Goal: Check status: Check status

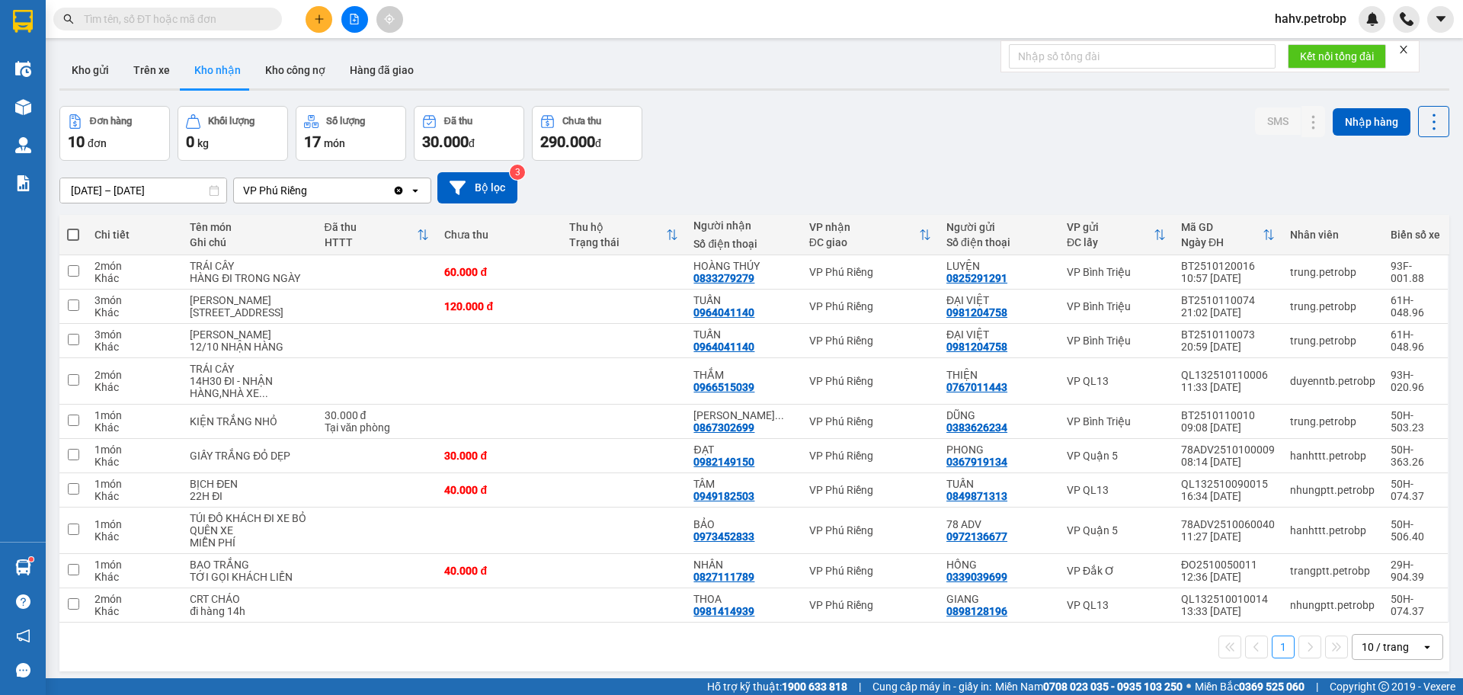
click at [206, 8] on span at bounding box center [167, 19] width 229 height 23
click at [205, 13] on input "text" at bounding box center [174, 19] width 180 height 17
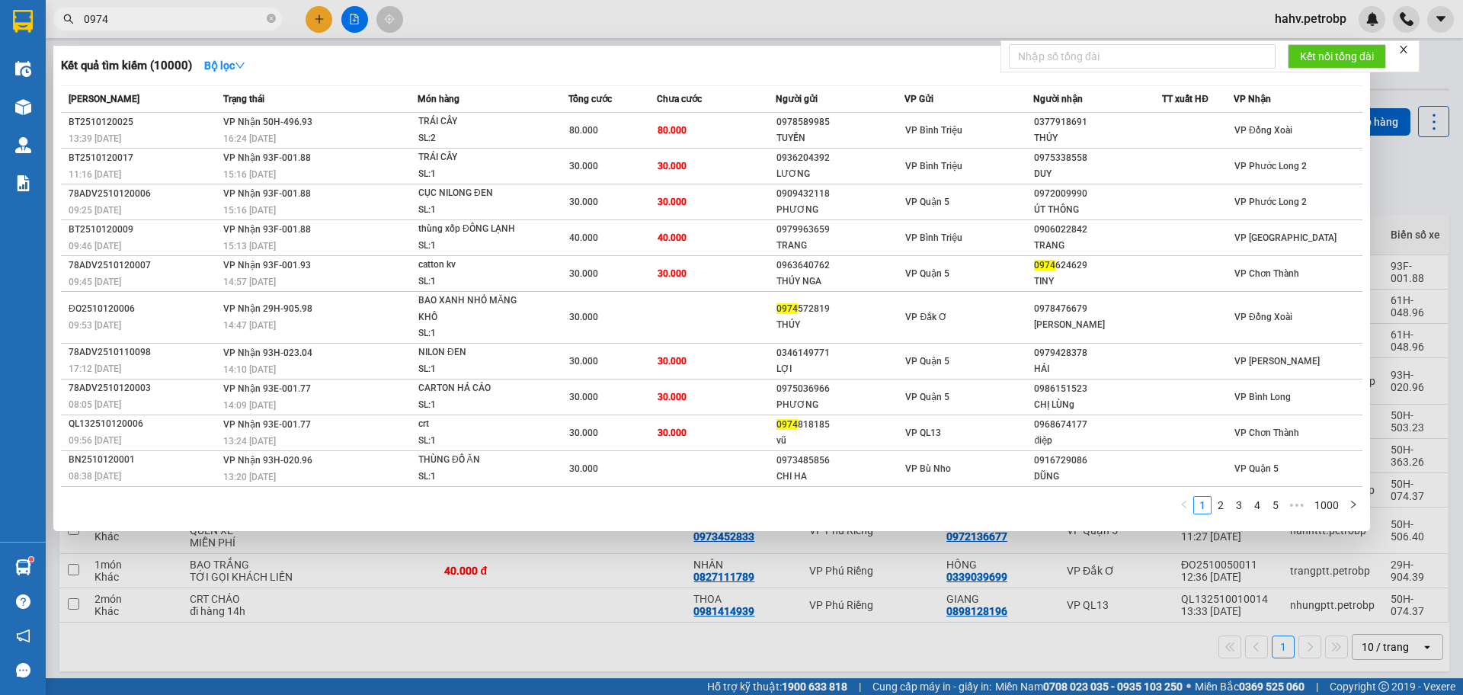
type input "0974"
click at [587, 588] on div at bounding box center [731, 347] width 1463 height 695
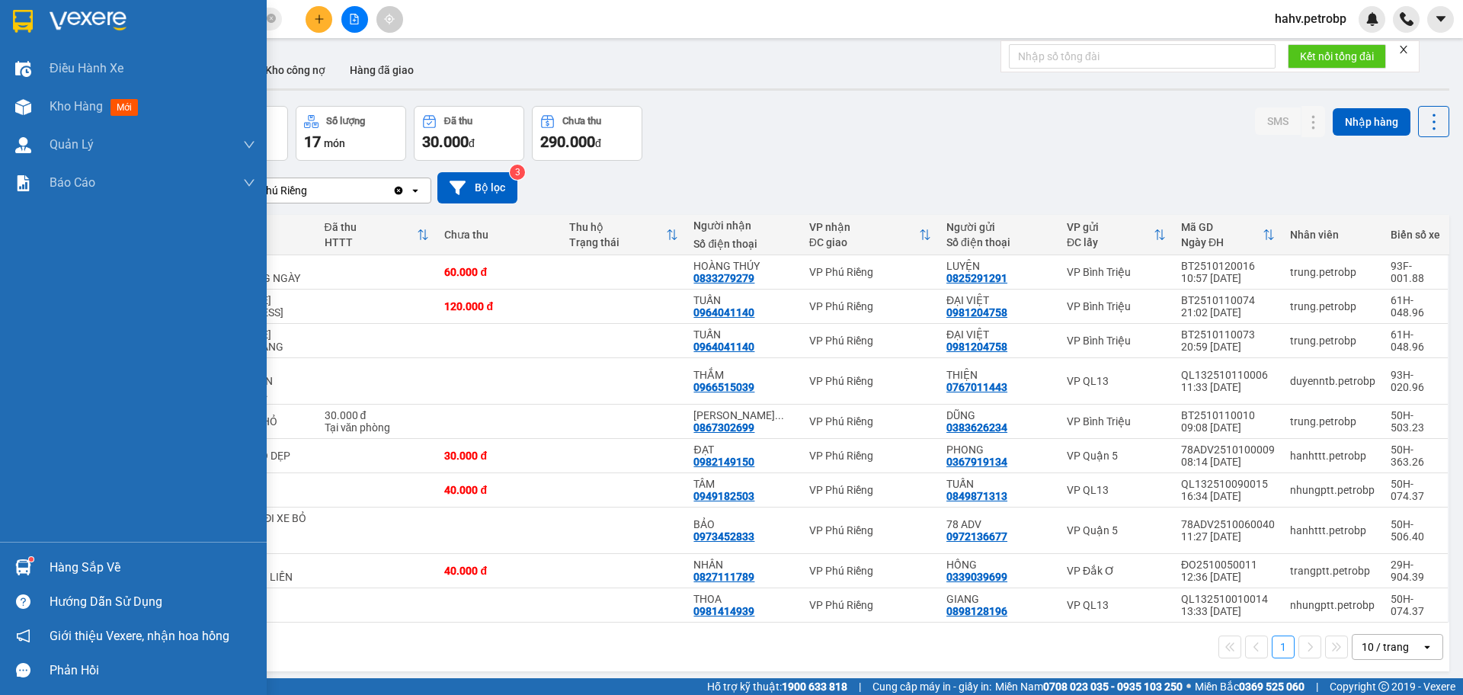
click at [103, 558] on div "Hàng sắp về" at bounding box center [153, 567] width 206 height 23
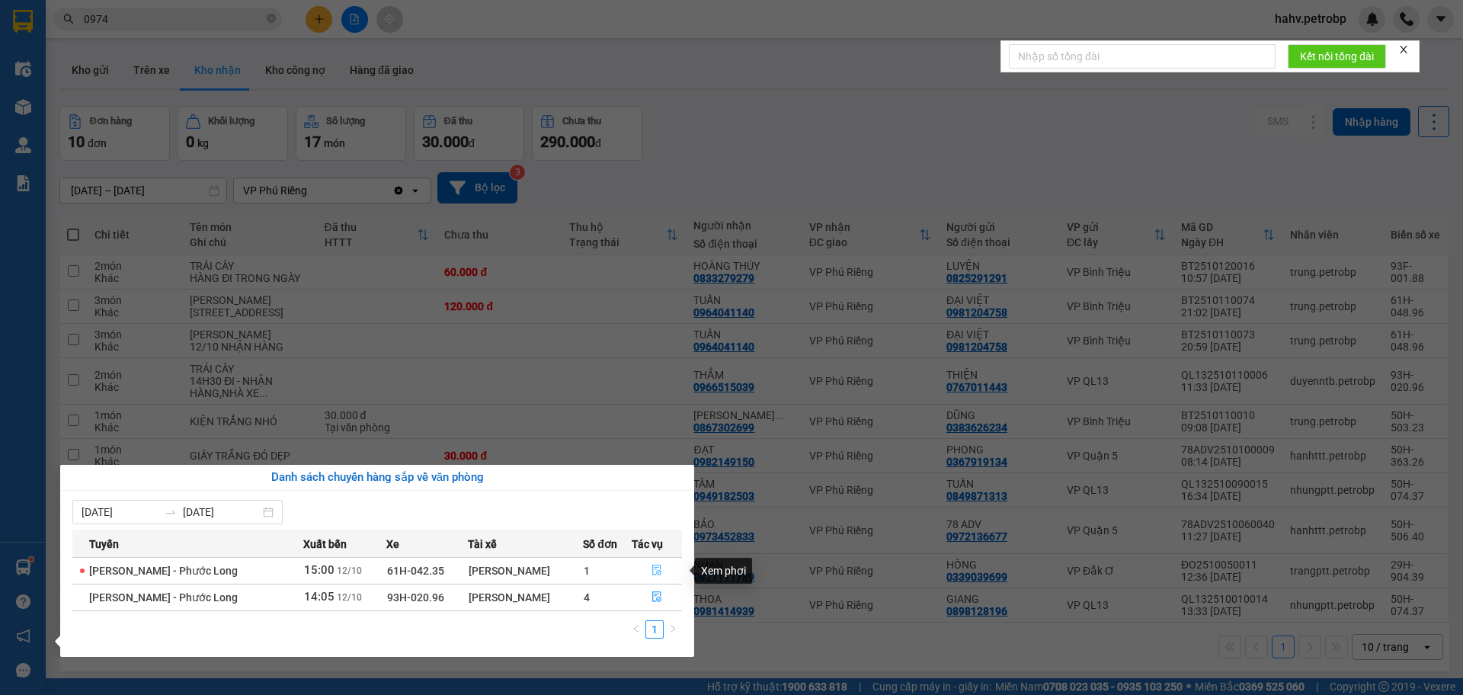
click at [658, 572] on icon "file-done" at bounding box center [656, 570] width 9 height 11
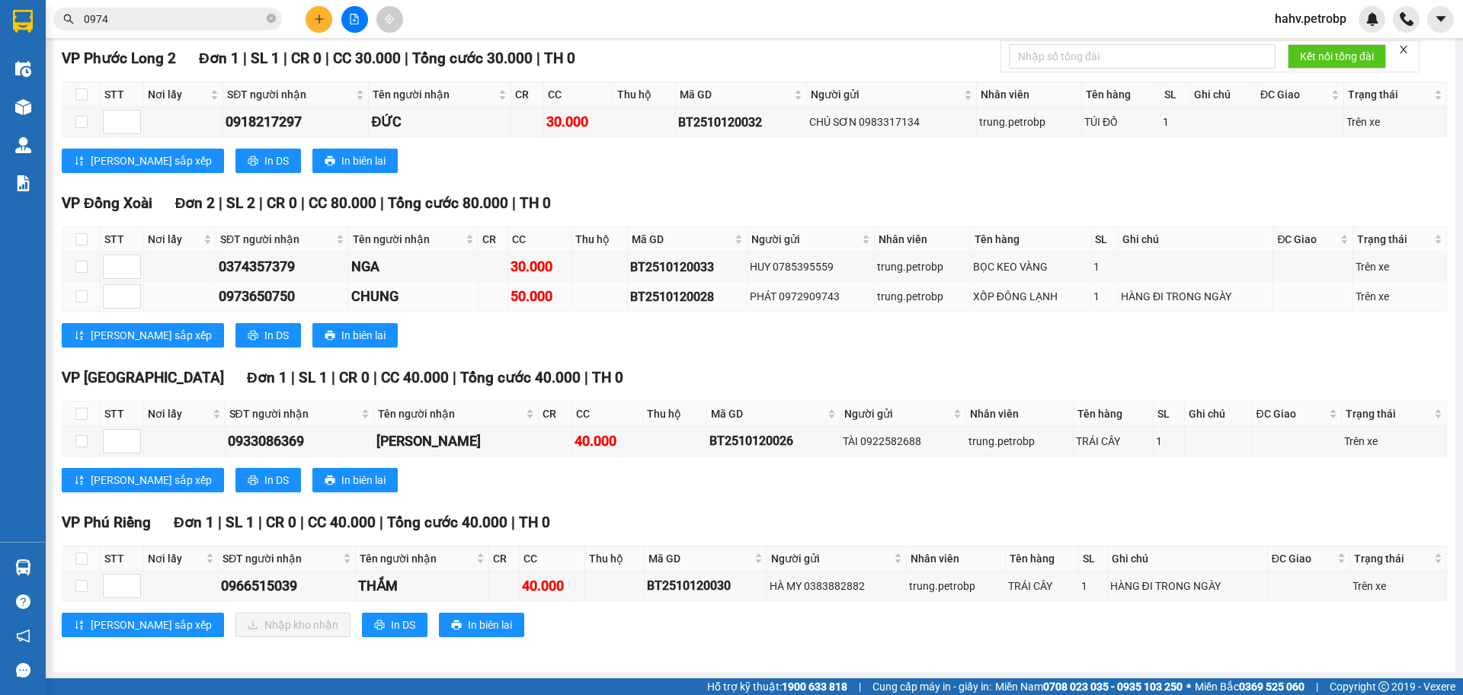
scroll to position [225, 0]
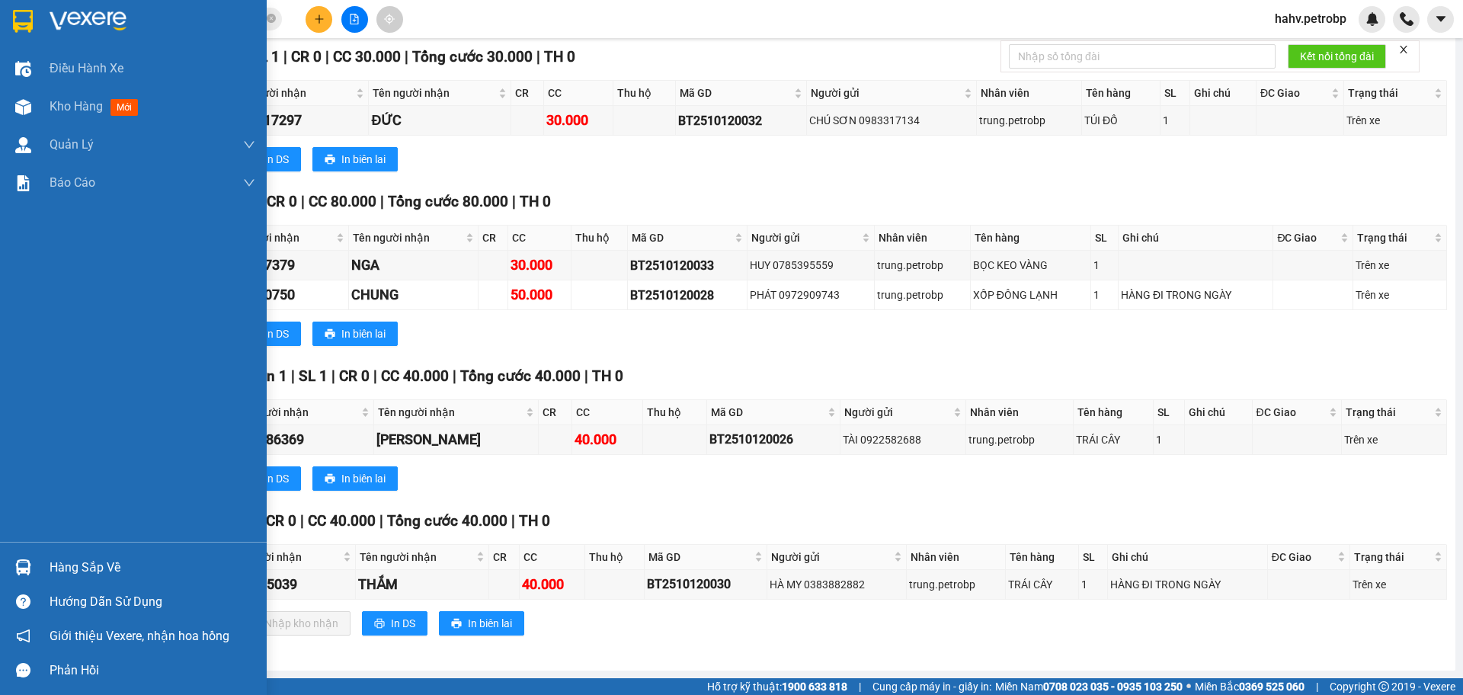
click at [60, 559] on div "Hàng sắp về" at bounding box center [153, 567] width 206 height 23
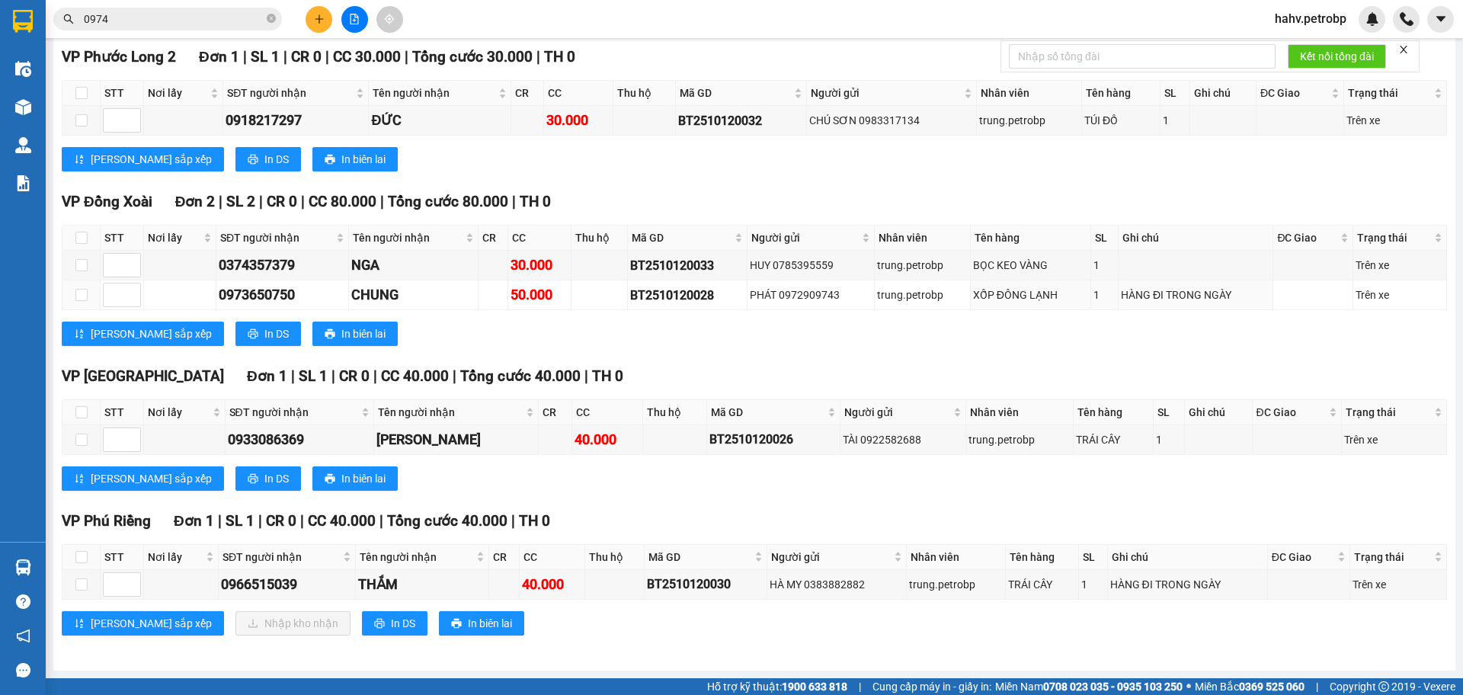
click at [417, 288] on section "Kết quả tìm kiếm ( 10000 ) Bộ lọc Mã ĐH Trạng thái Món hàng Tổng cước Chưa cước…" at bounding box center [731, 347] width 1463 height 695
